Goal: Use online tool/utility: Utilize a website feature to perform a specific function

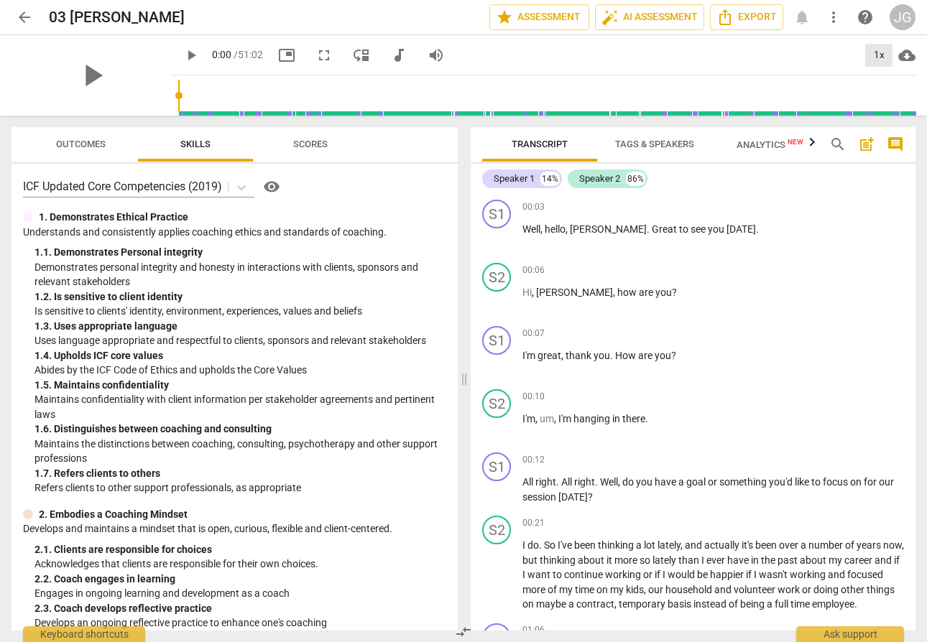
click at [883, 57] on div "1x" at bounding box center [878, 55] width 27 height 23
click at [879, 137] on li "1.5x" at bounding box center [889, 138] width 48 height 27
click at [75, 70] on span "play_arrow" at bounding box center [91, 75] width 37 height 37
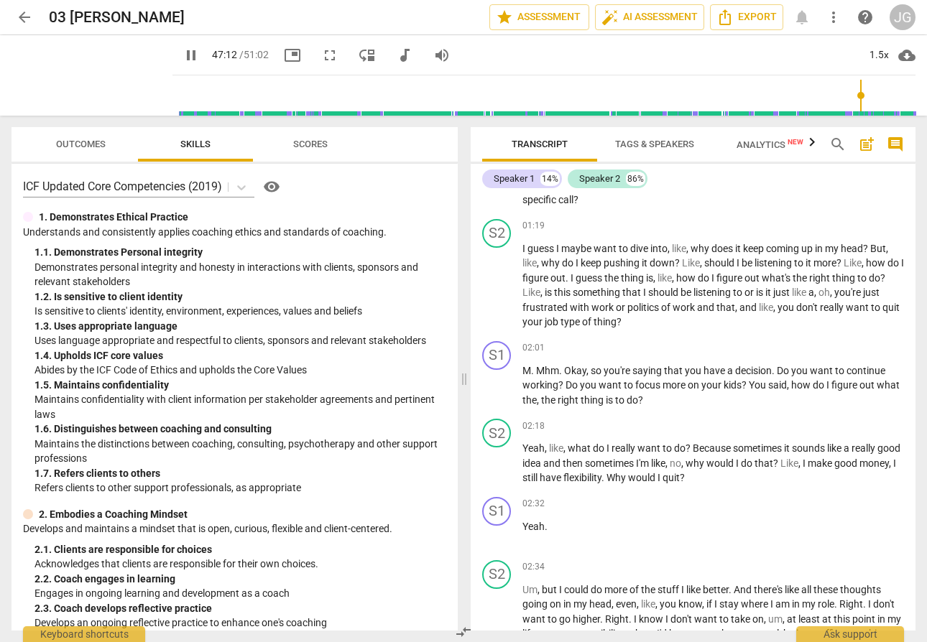
scroll to position [11487, 0]
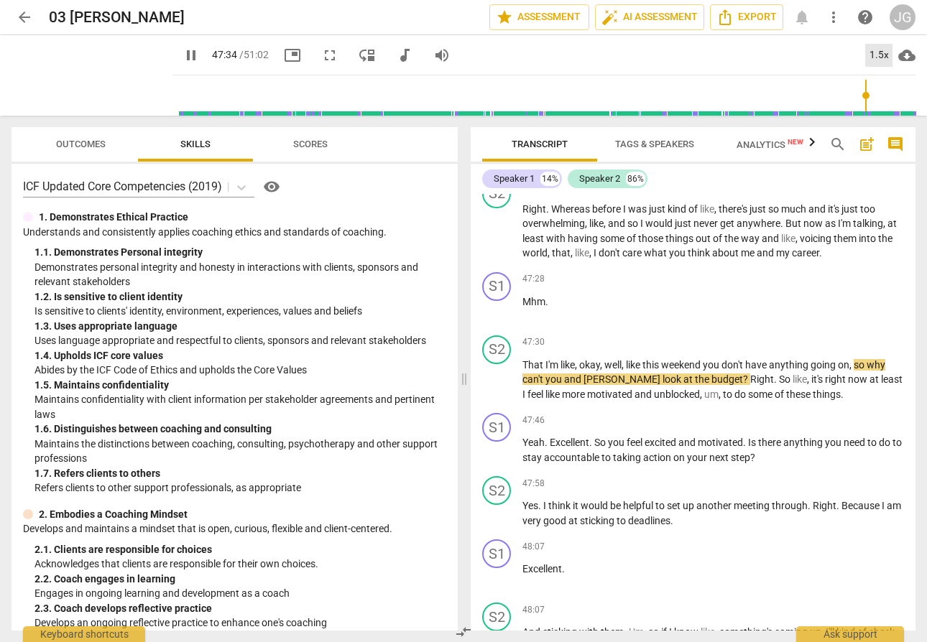
click at [877, 57] on div "1.5x" at bounding box center [878, 55] width 27 height 23
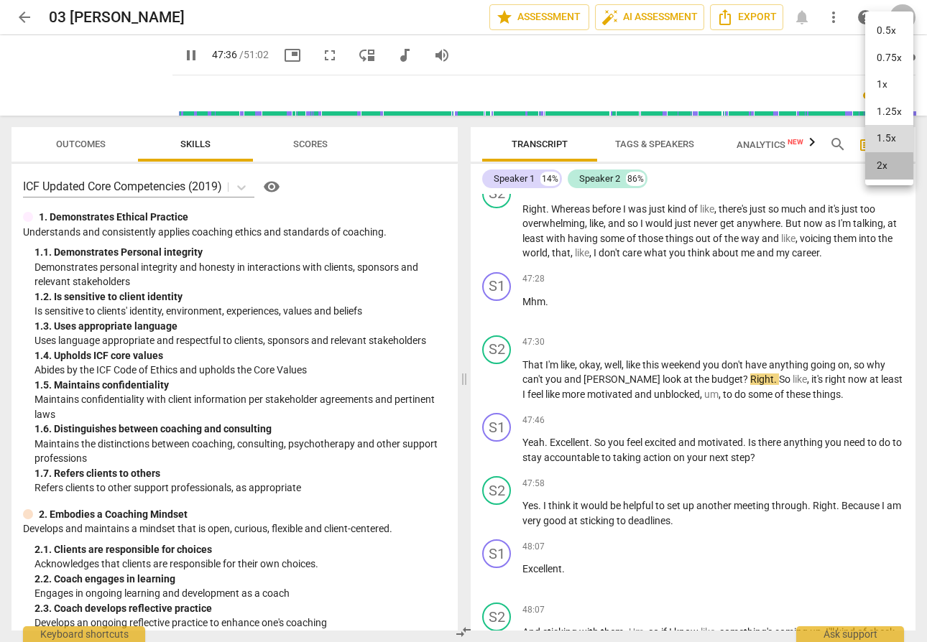
click at [871, 167] on li "2x" at bounding box center [889, 165] width 48 height 27
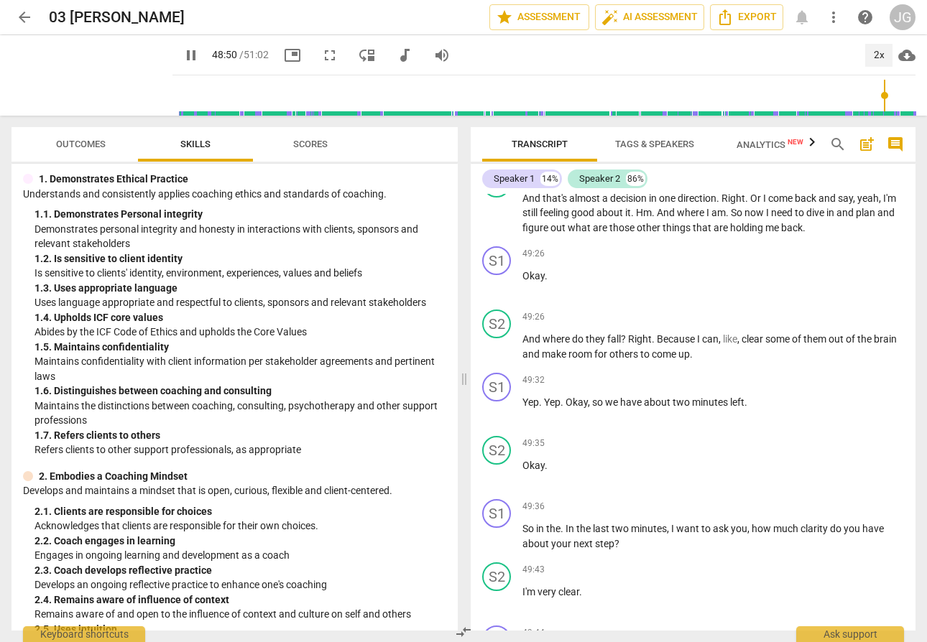
scroll to position [0, 0]
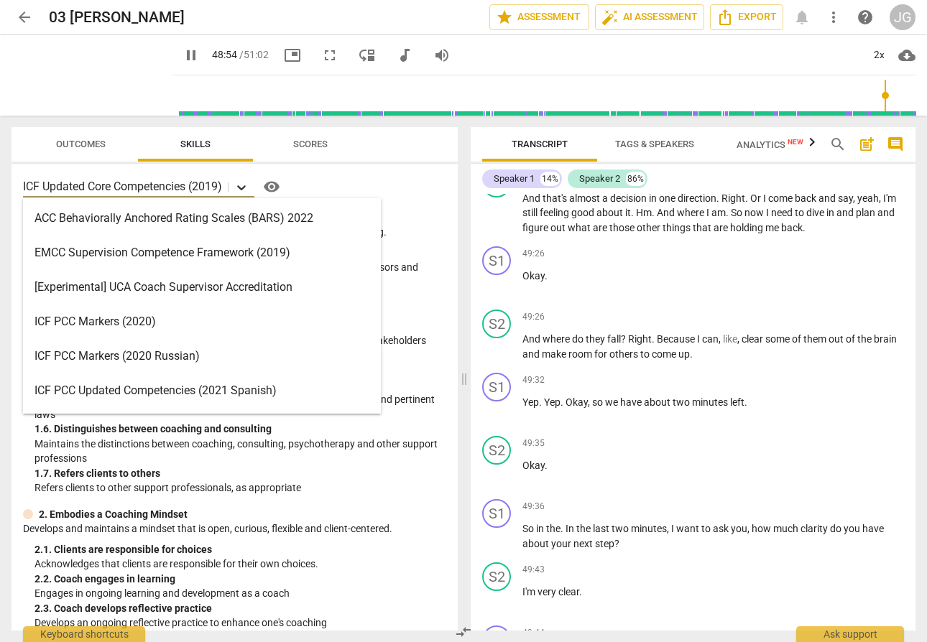
click at [242, 189] on icon at bounding box center [241, 187] width 14 height 14
click at [220, 328] on div "ICF PCC Markers (2020)" at bounding box center [202, 322] width 358 height 34
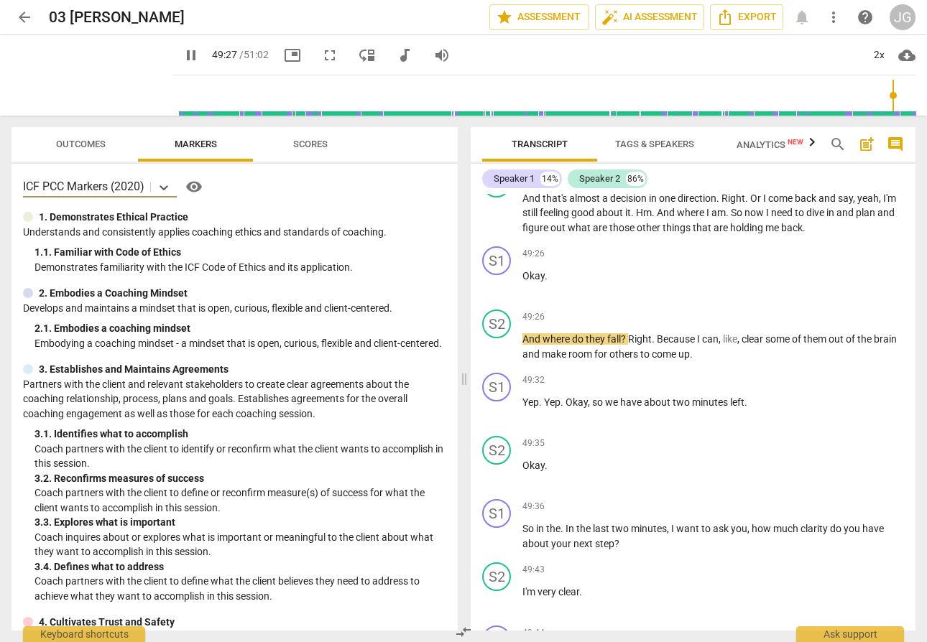
click at [872, 144] on span "post_add" at bounding box center [866, 144] width 17 height 17
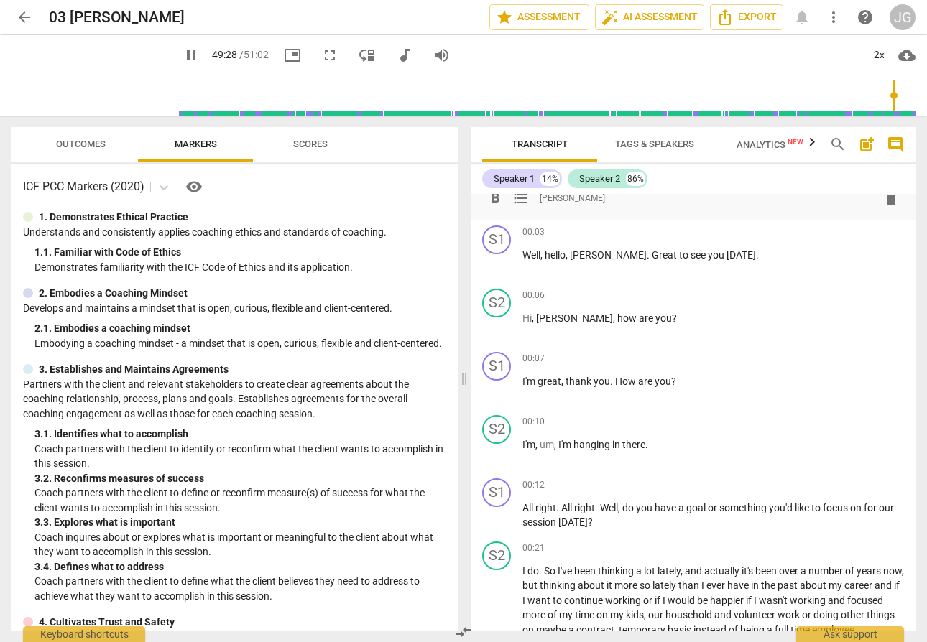
scroll to position [32, 0]
click at [521, 199] on span "format_list_bulleted" at bounding box center [520, 198] width 17 height 17
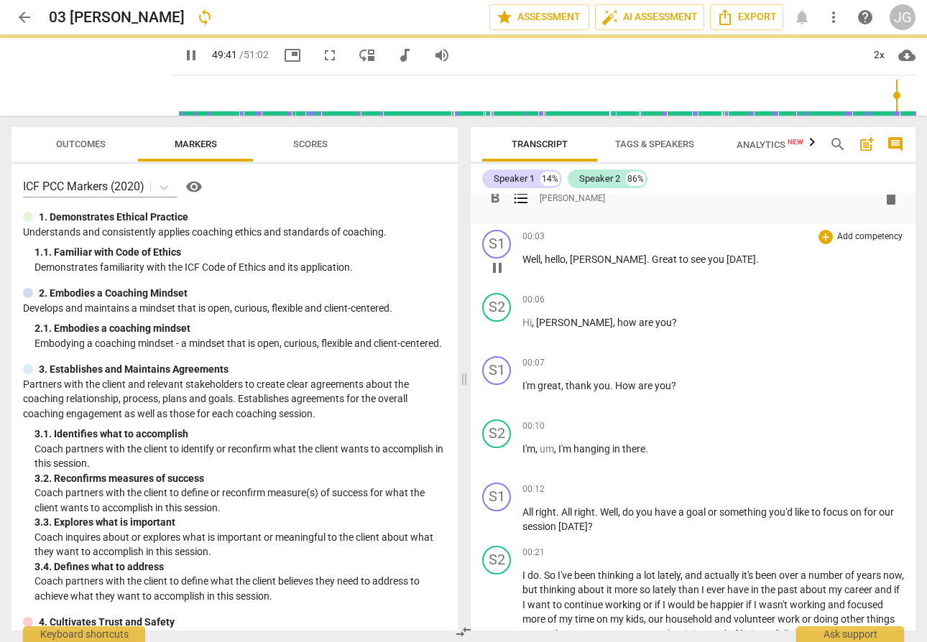
scroll to position [0, 0]
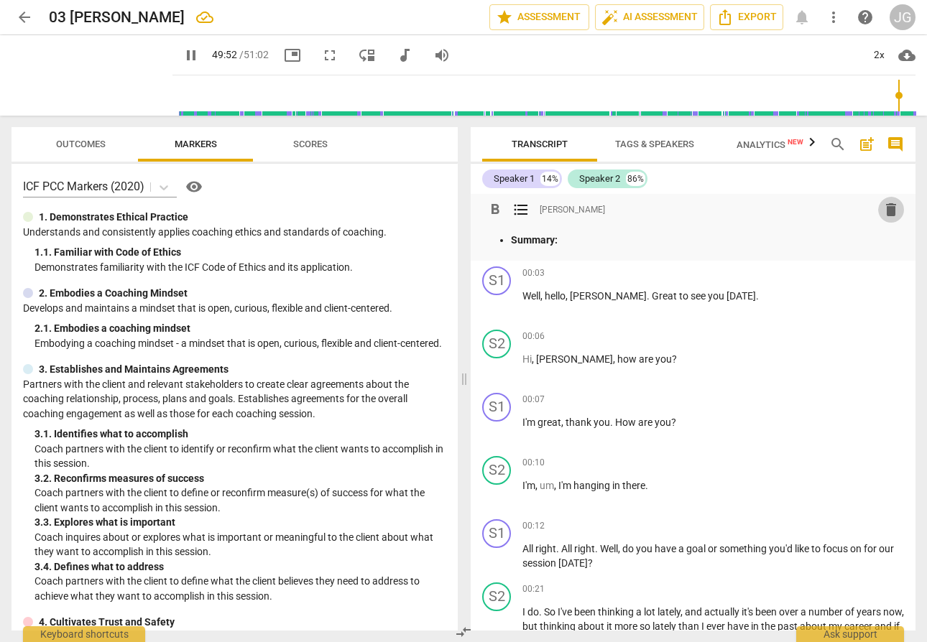
click at [886, 211] on span "delete" at bounding box center [891, 209] width 17 height 17
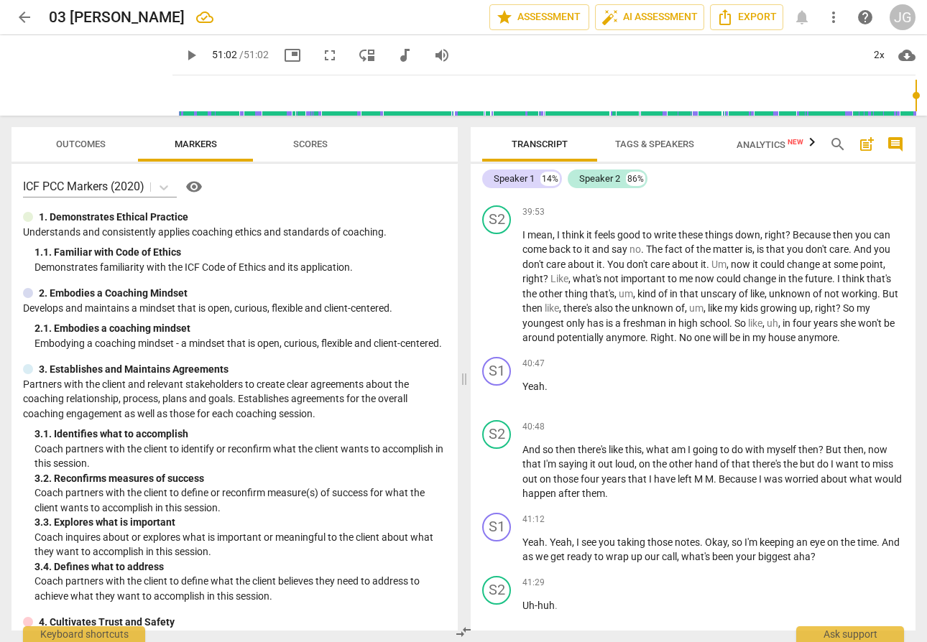
scroll to position [8953, 0]
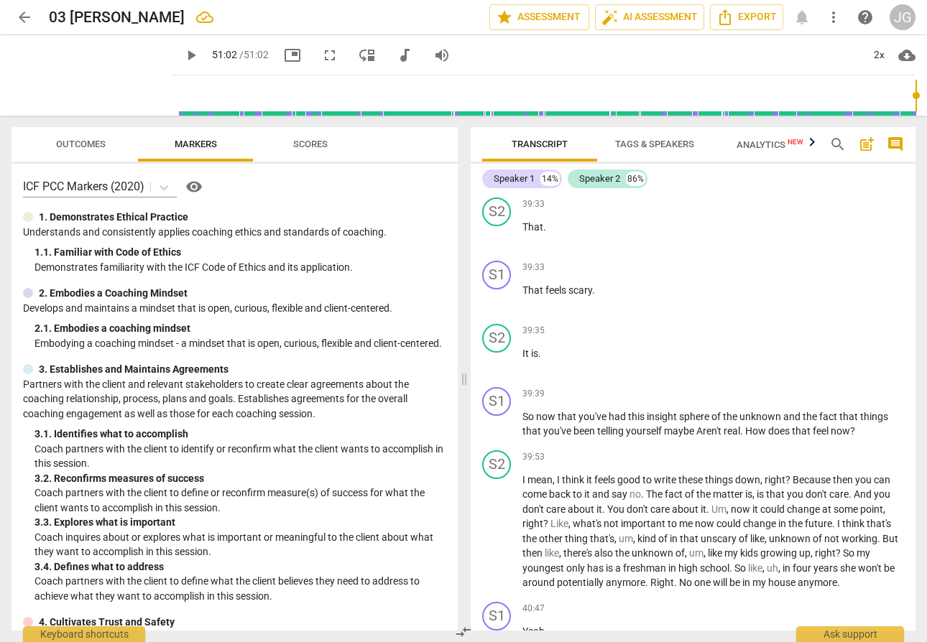
type input "15"
click at [178, 93] on input "range" at bounding box center [546, 96] width 737 height 46
